Goal: Information Seeking & Learning: Find contact information

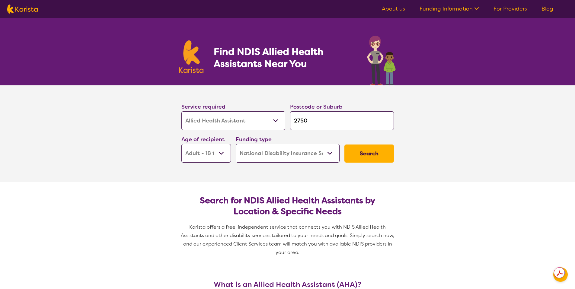
select select "Allied Health Assistant"
select select "AD"
select select "NDIS"
select select "Allied Health Assistant"
select select "AD"
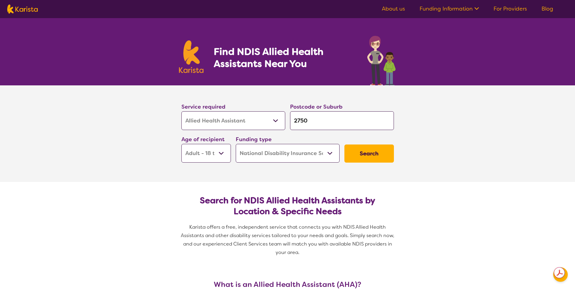
select select "NDIS"
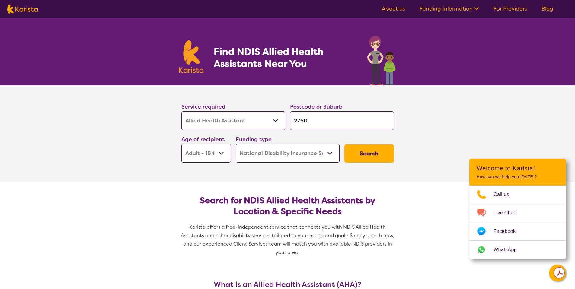
select select "[MEDICAL_DATA]"
click at [181, 111] on select "Allied Health Assistant Assessment (ADHD or Autism) Behaviour support Counselli…" at bounding box center [233, 120] width 104 height 19
select select "[MEDICAL_DATA]"
drag, startPoint x: 313, startPoint y: 115, endPoint x: 315, endPoint y: 120, distance: 4.9
click at [313, 116] on input "2750" at bounding box center [342, 120] width 104 height 19
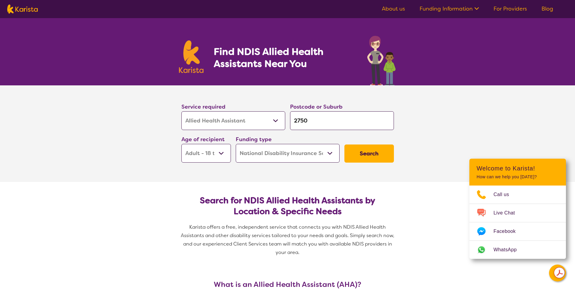
drag, startPoint x: 315, startPoint y: 120, endPoint x: 289, endPoint y: 124, distance: 25.9
click at [289, 124] on div "Postcode or Suburb 2750" at bounding box center [342, 116] width 109 height 33
type input "s"
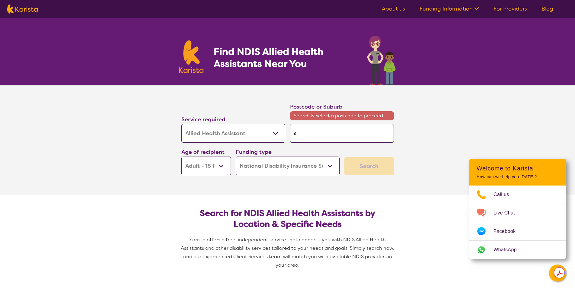
type input "sa"
type input "sal"
type input "sale"
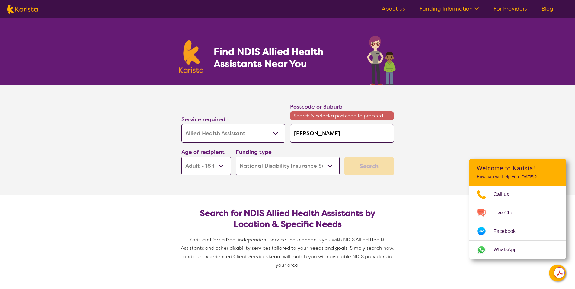
type input "sale"
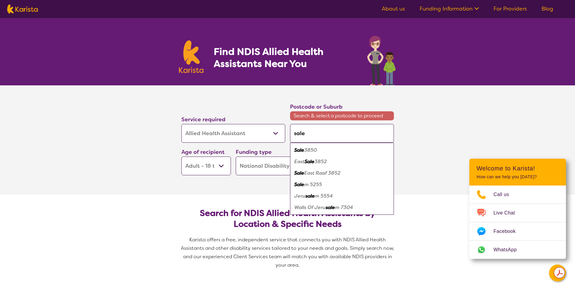
click at [348, 150] on div "Sale 3850" at bounding box center [342, 150] width 98 height 11
type input "3850"
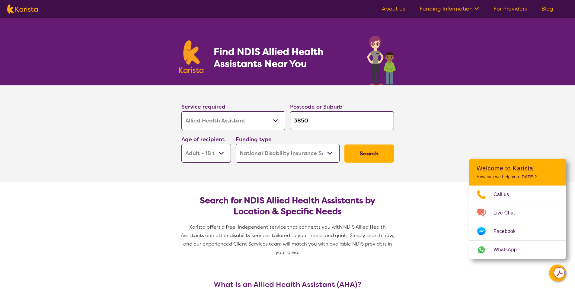
click at [370, 153] on button "Search" at bounding box center [370, 154] width 50 height 18
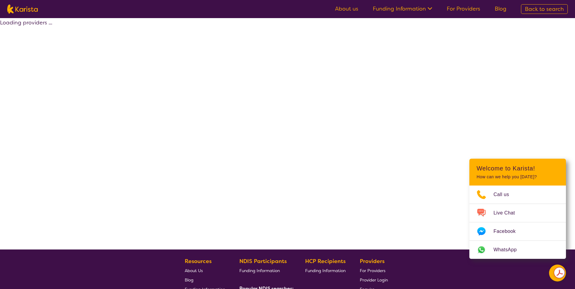
select select "by_score"
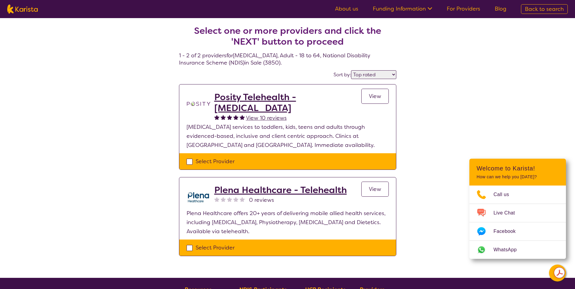
scroll to position [1, 0]
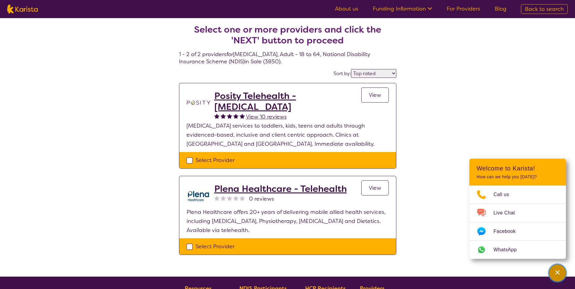
click at [555, 275] on icon "Channel Menu" at bounding box center [558, 273] width 6 height 6
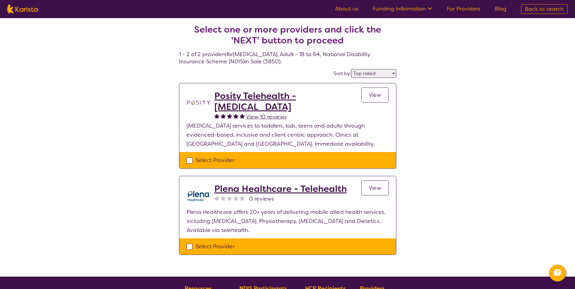
scroll to position [0, 0]
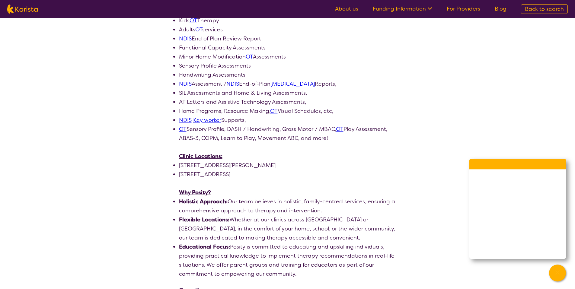
scroll to position [340, 0]
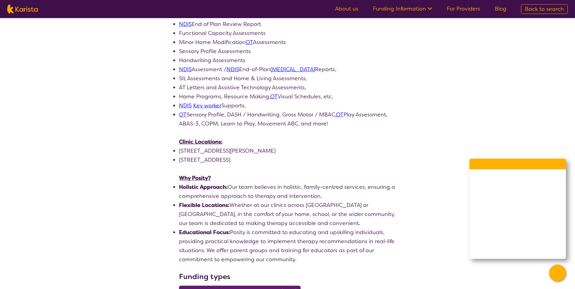
drag, startPoint x: 296, startPoint y: 151, endPoint x: 174, endPoint y: 143, distance: 121.7
click at [179, 146] on ul "[STREET_ADDRESS][PERSON_NAME] [STREET_ADDRESS]" at bounding box center [287, 155] width 217 height 18
click at [319, 146] on li "[STREET_ADDRESS][PERSON_NAME]" at bounding box center [287, 150] width 217 height 9
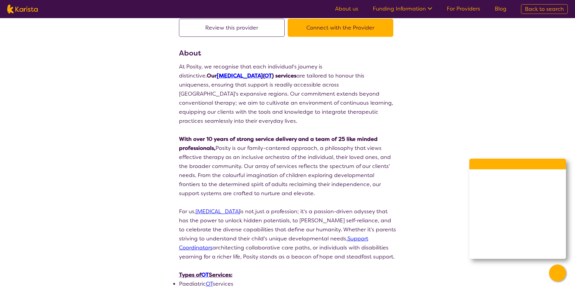
scroll to position [53, 0]
click at [217, 77] on link "[MEDICAL_DATA]" at bounding box center [240, 75] width 46 height 7
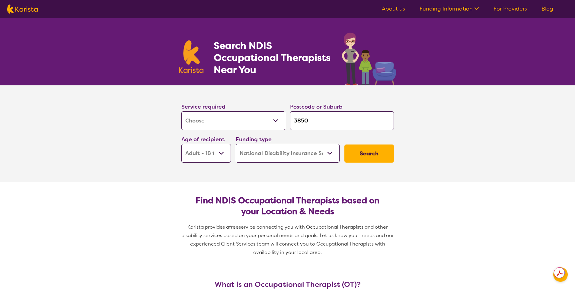
select select "[MEDICAL_DATA]"
select select "AD"
select select "NDIS"
select select "[MEDICAL_DATA]"
select select "AD"
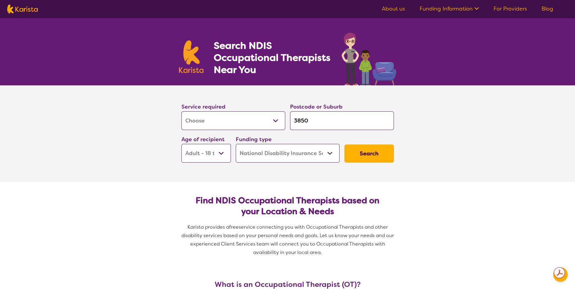
select select "NDIS"
